Goal: Task Accomplishment & Management: Manage account settings

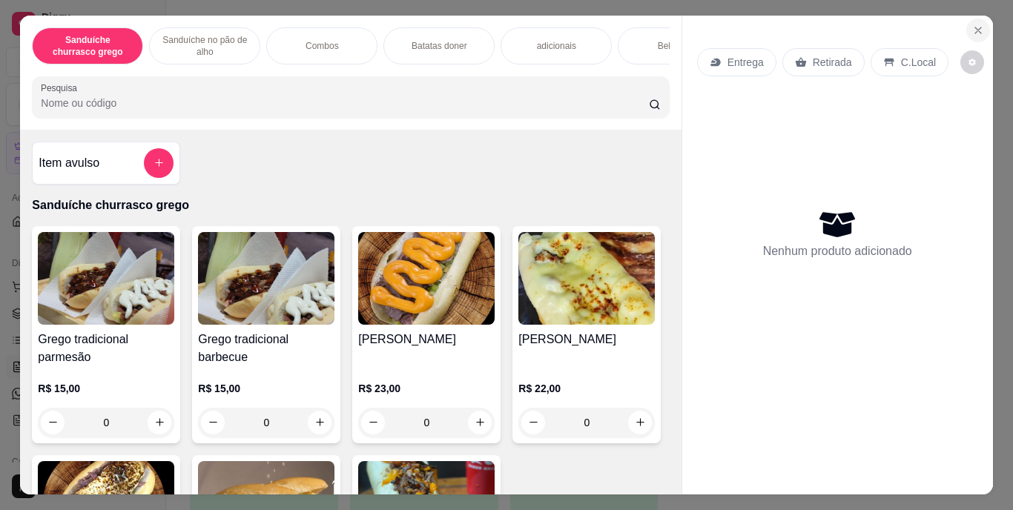
click at [974, 24] on icon "Close" at bounding box center [978, 30] width 12 height 12
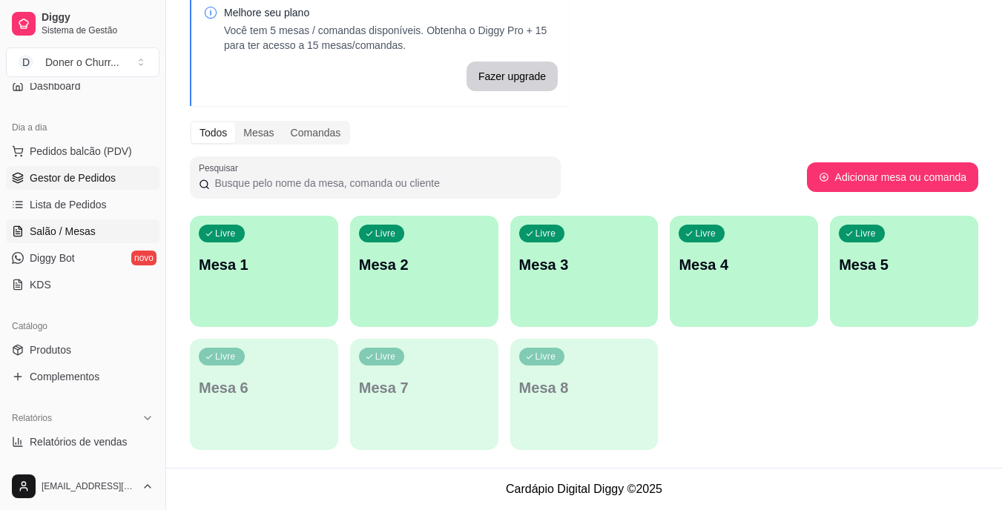
scroll to position [136, 0]
click at [67, 173] on span "Gestor de Pedidos" at bounding box center [73, 178] width 86 height 15
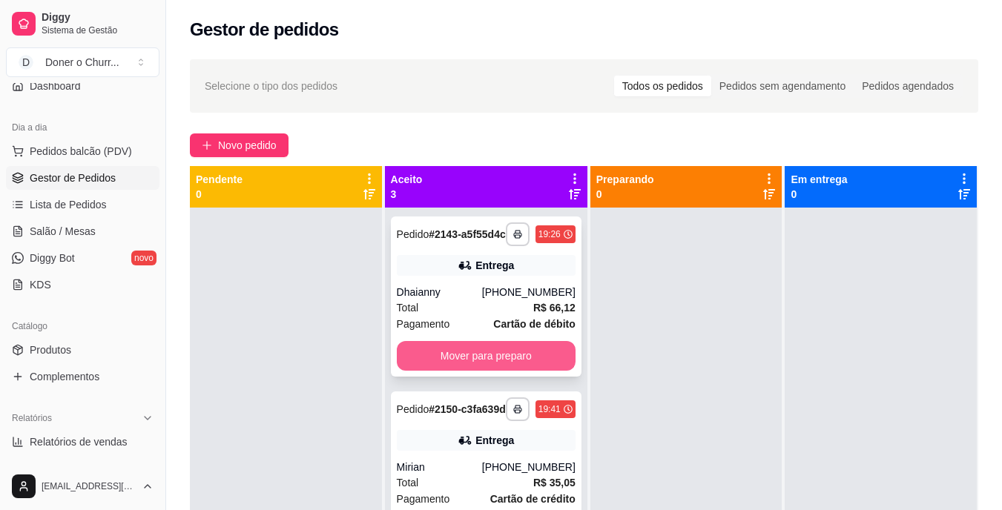
click at [471, 362] on button "Mover para preparo" at bounding box center [486, 356] width 179 height 30
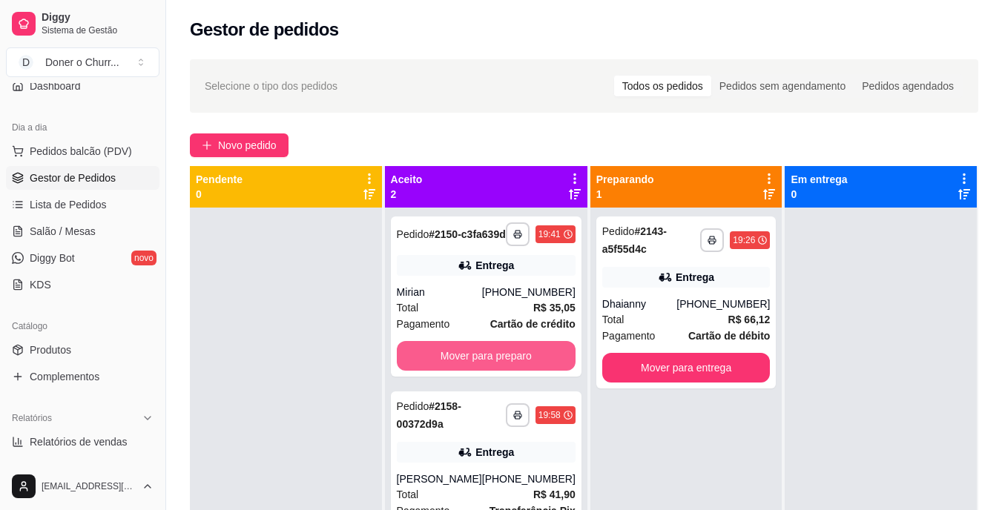
click at [471, 362] on button "Mover para preparo" at bounding box center [486, 356] width 179 height 30
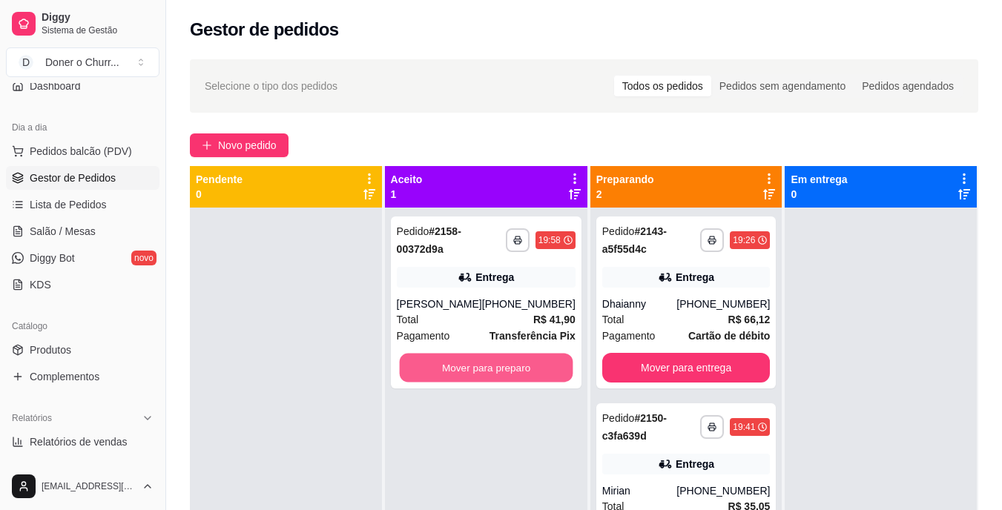
click at [471, 362] on button "Mover para preparo" at bounding box center [485, 368] width 173 height 29
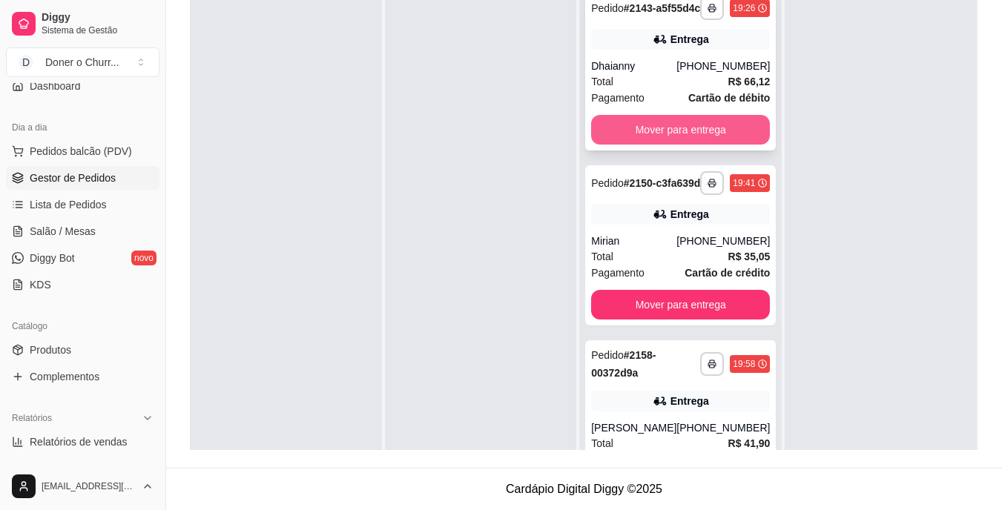
click at [711, 145] on button "Mover para entrega" at bounding box center [680, 130] width 179 height 30
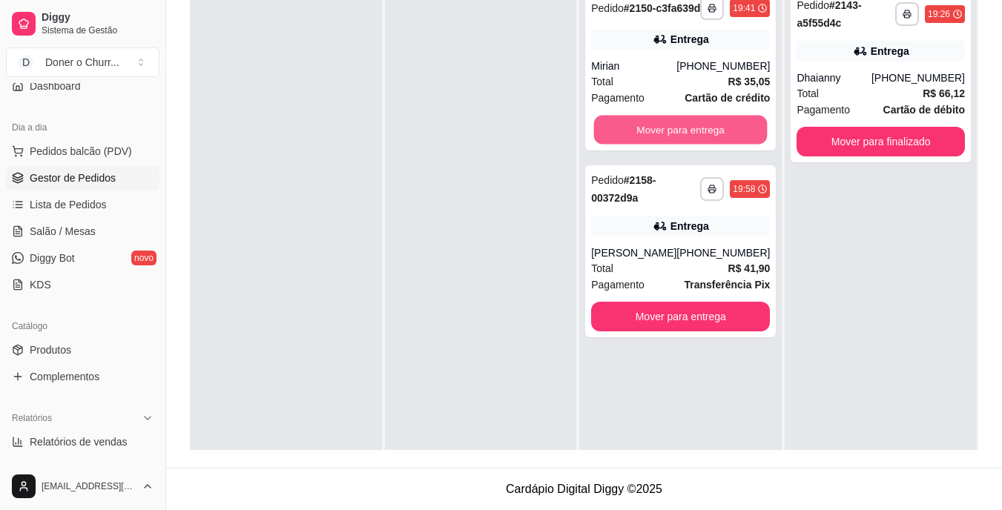
click at [711, 145] on button "Mover para entrega" at bounding box center [680, 130] width 173 height 29
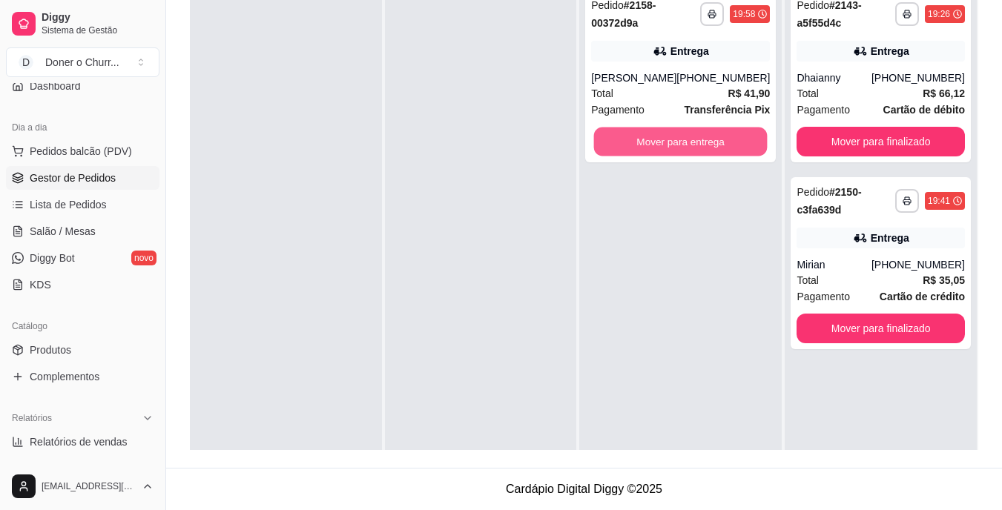
click at [711, 146] on button "Mover para entrega" at bounding box center [680, 142] width 173 height 29
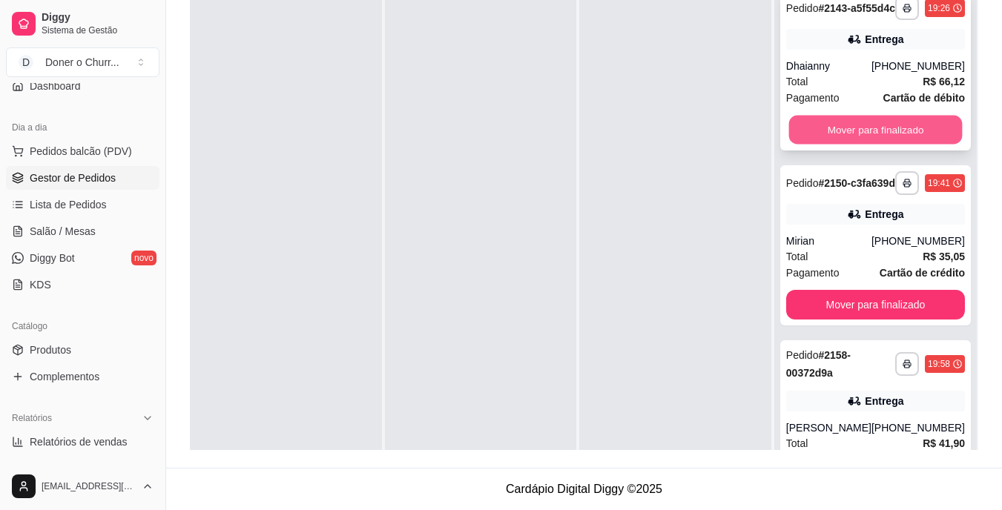
click at [836, 144] on button "Mover para finalizado" at bounding box center [874, 130] width 173 height 29
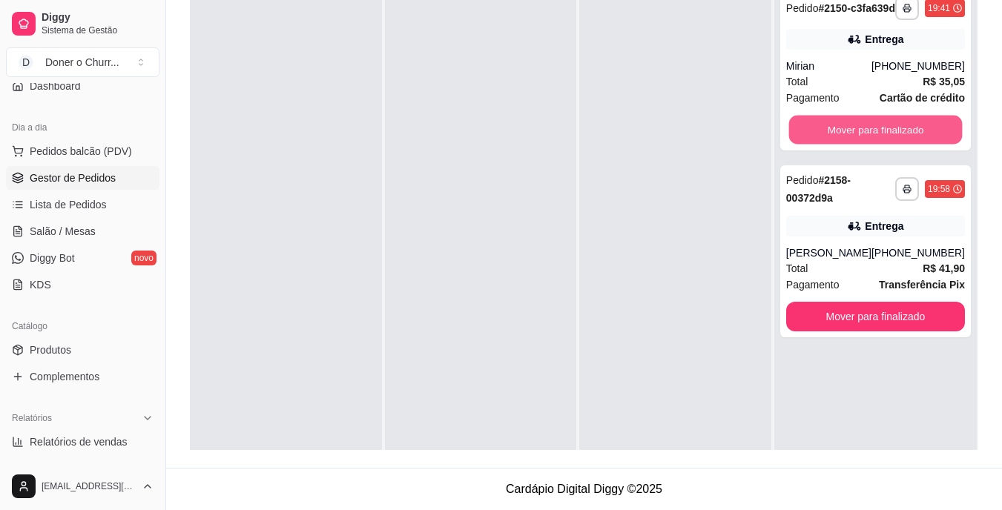
click at [836, 144] on button "Mover para finalizado" at bounding box center [874, 130] width 173 height 29
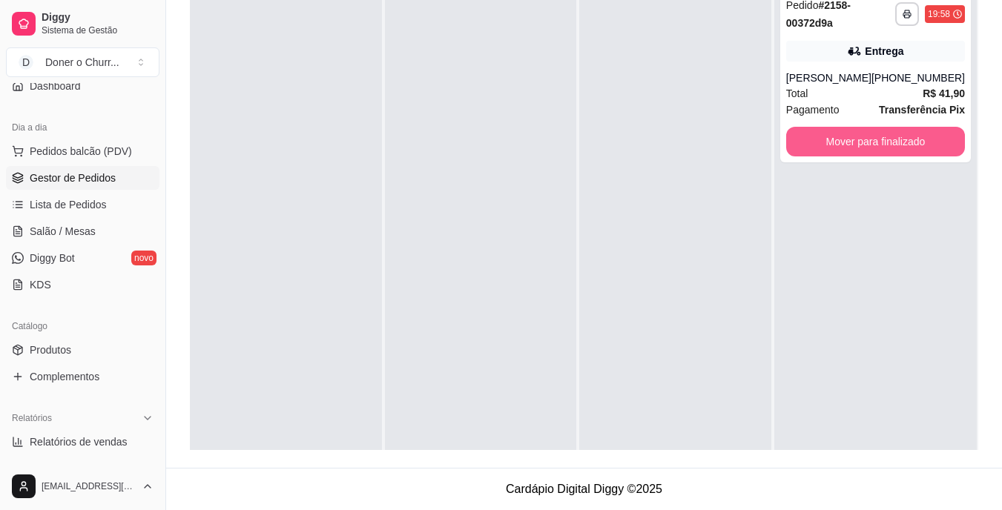
click at [836, 144] on button "Mover para finalizado" at bounding box center [875, 142] width 179 height 30
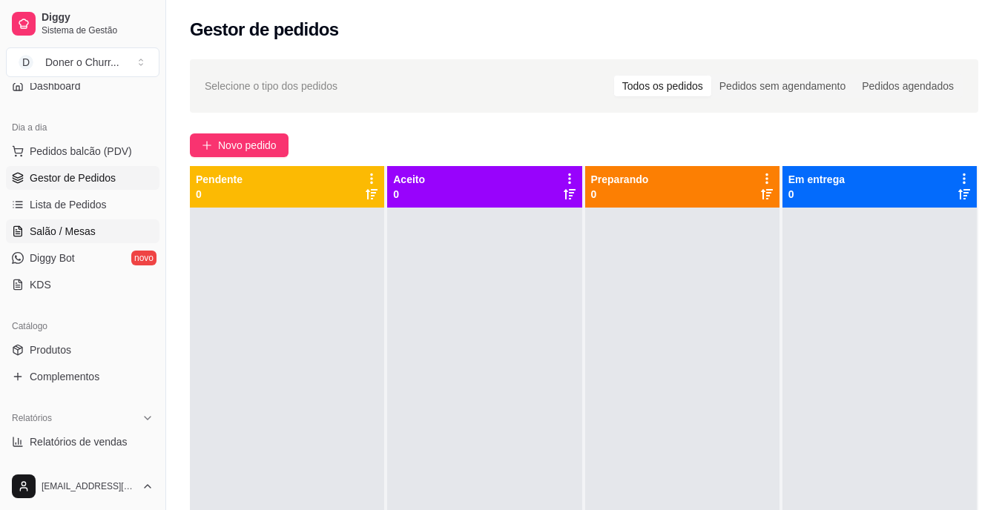
click at [68, 222] on link "Salão / Mesas" at bounding box center [82, 231] width 153 height 24
